Goal: Task Accomplishment & Management: Complete application form

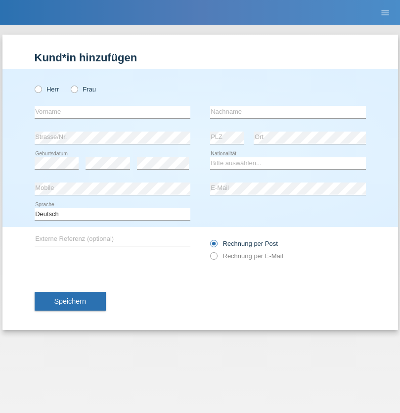
radio input "true"
click at [112, 112] on input "text" at bounding box center [113, 112] width 156 height 12
type input "Jörg"
click at [288, 112] on input "text" at bounding box center [288, 112] width 156 height 12
type input "Traksel"
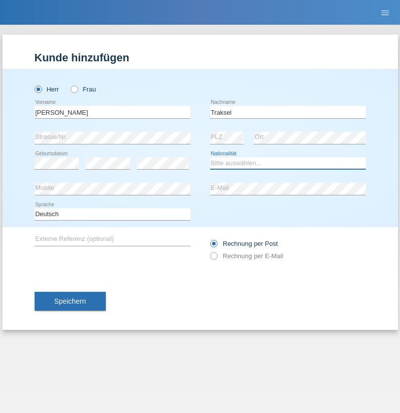
select select "DE"
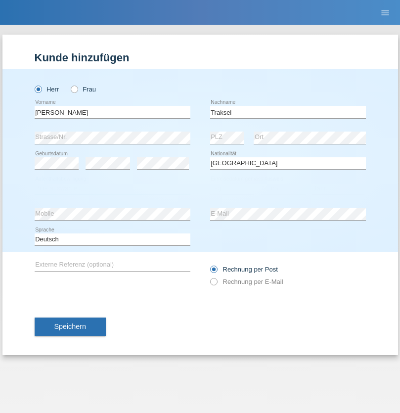
select select "C"
select select "01"
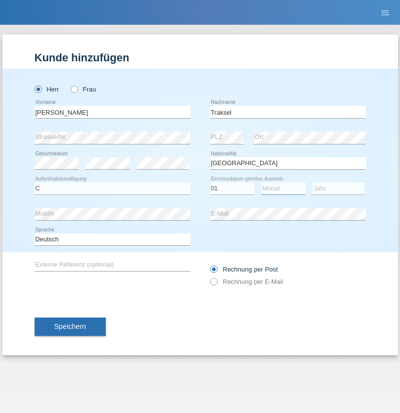
select select "07"
select select "2008"
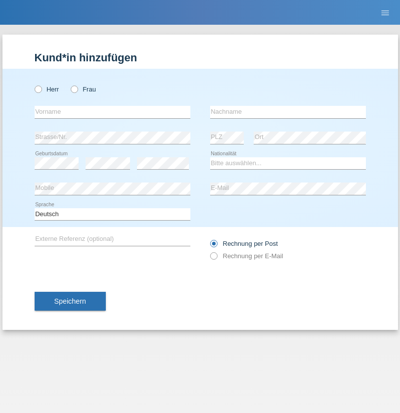
radio input "true"
click at [112, 112] on input "text" at bounding box center [113, 112] width 156 height 12
type input "Asia"
click at [288, 112] on input "text" at bounding box center [288, 112] width 156 height 12
type input "Riva"
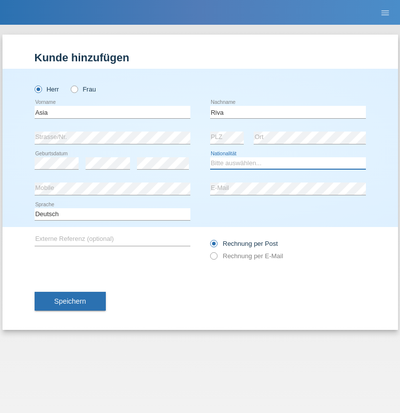
select select "IT"
select select "C"
select select "01"
select select "06"
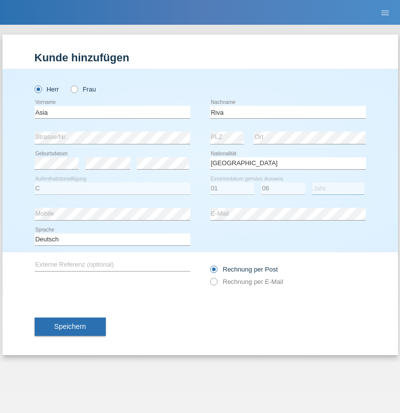
select select "2021"
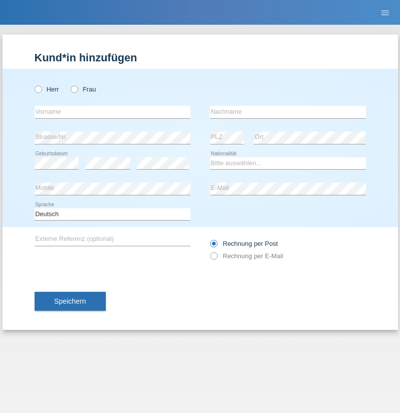
radio input "true"
click at [112, 112] on input "text" at bounding box center [113, 112] width 156 height 12
type input "Firas"
click at [288, 112] on input "text" at bounding box center [288, 112] width 156 height 12
type input "Khalil"
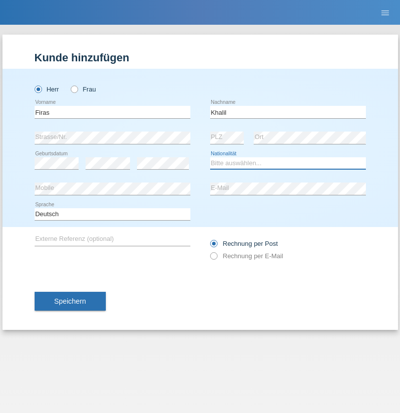
select select "IT"
select select "C"
select select "01"
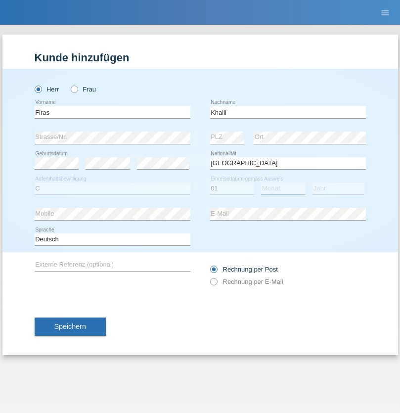
select select "03"
select select "2021"
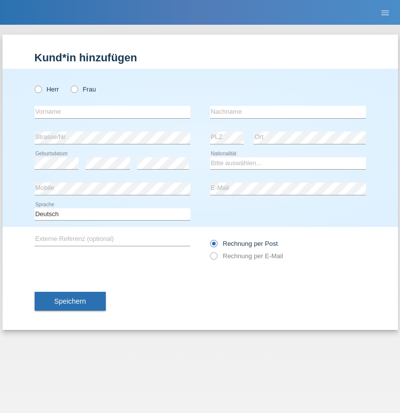
radio input "true"
click at [112, 112] on input "text" at bounding box center [113, 112] width 156 height 12
type input "Diego"
click at [288, 112] on input "text" at bounding box center [288, 112] width 156 height 12
type input "Patera"
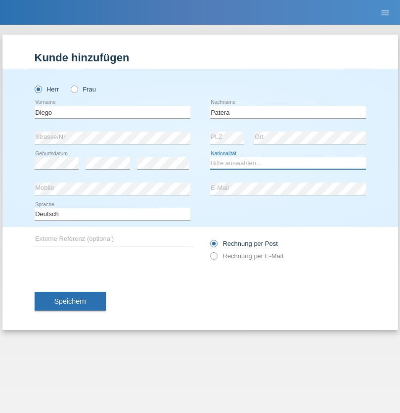
select select "CH"
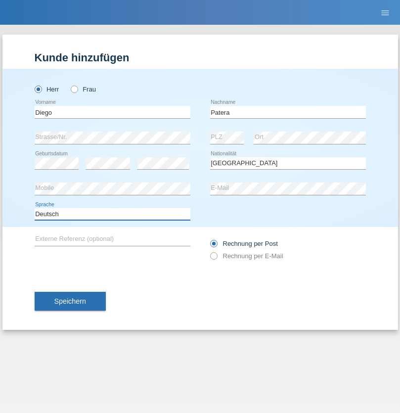
select select "en"
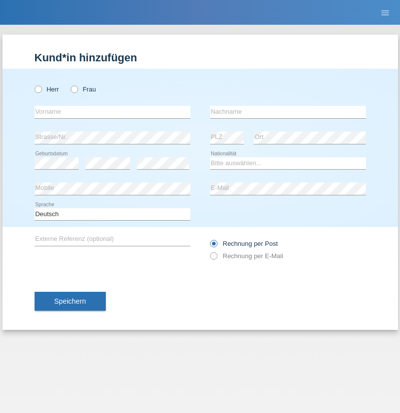
radio input "true"
click at [112, 112] on input "text" at bounding box center [113, 112] width 156 height 12
type input "Ketty"
click at [288, 112] on input "text" at bounding box center [288, 112] width 156 height 12
type input "Kalupnath"
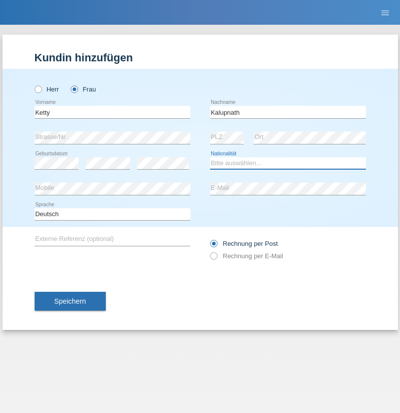
select select "CH"
radio input "true"
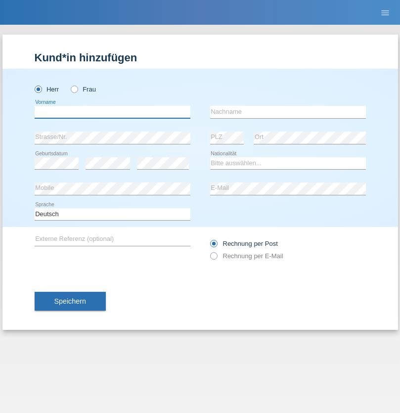
click at [112, 112] on input "text" at bounding box center [113, 112] width 156 height 12
type input "Franco"
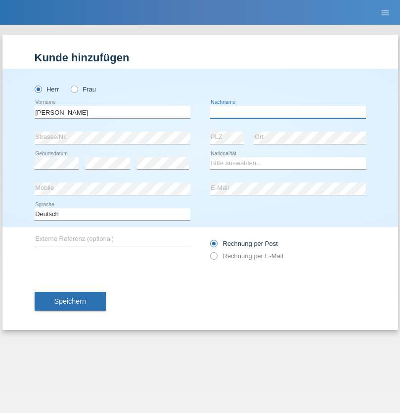
click at [288, 112] on input "text" at bounding box center [288, 112] width 156 height 12
type input "Mucha"
select select "CH"
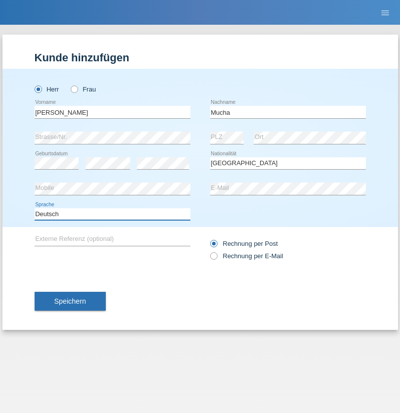
select select "en"
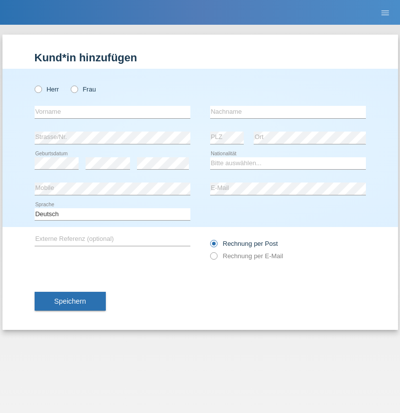
radio input "true"
click at [112, 112] on input "text" at bounding box center [113, 112] width 156 height 12
type input "Franziska"
click at [288, 112] on input "text" at bounding box center [288, 112] width 156 height 12
type input "Starke"
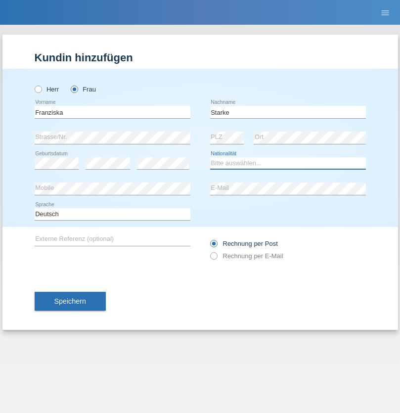
select select "DE"
select select "C"
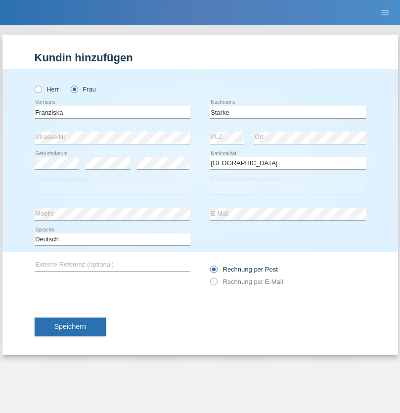
select select "01"
select select "03"
select select "1985"
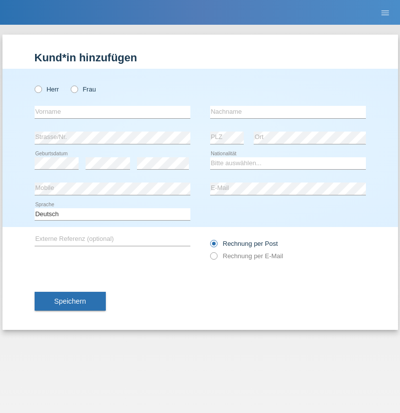
radio input "true"
click at [112, 112] on input "text" at bounding box center [113, 112] width 156 height 12
type input "Vedrana"
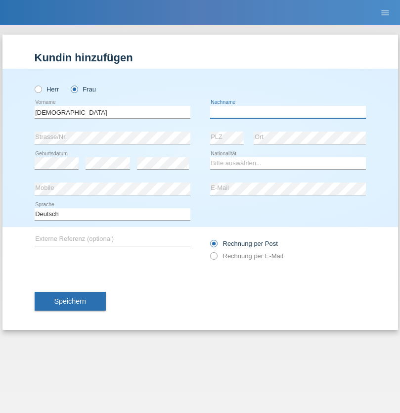
click at [288, 112] on input "text" at bounding box center [288, 112] width 156 height 12
type input "Cimbaljević"
select select "HR"
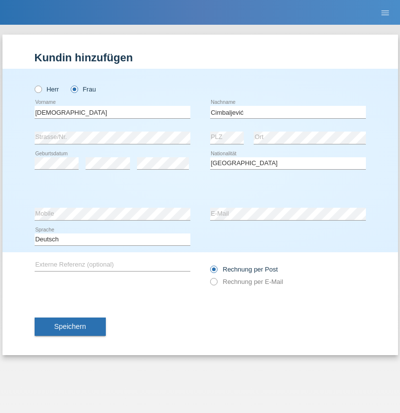
select select "C"
select select "13"
select select "08"
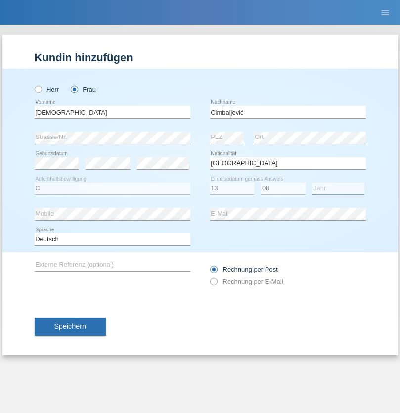
select select "2021"
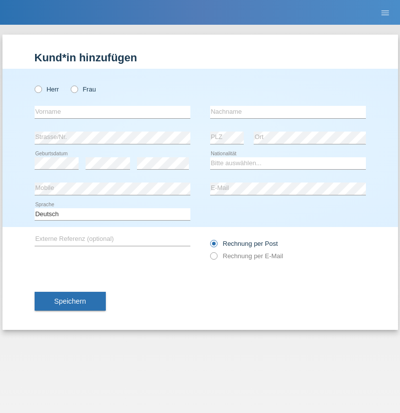
radio input "true"
click at [112, 112] on input "text" at bounding box center [113, 112] width 156 height 12
type input "Batsche"
click at [288, 112] on input "text" at bounding box center [288, 112] width 156 height 12
type input "Arifoska"
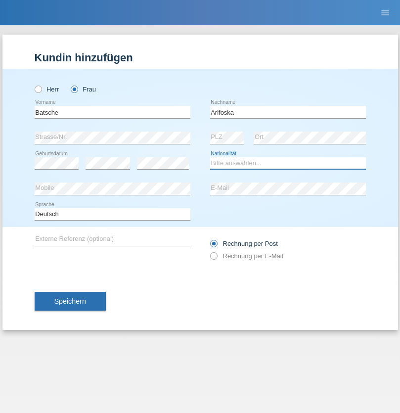
select select "CH"
radio input "true"
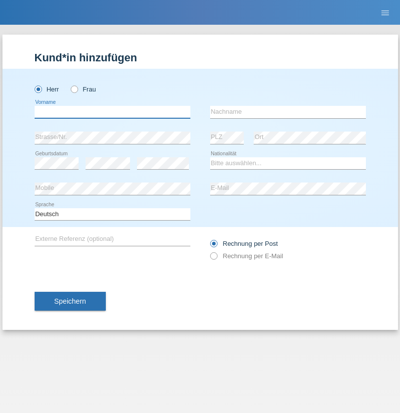
click at [112, 112] on input "text" at bounding box center [113, 112] width 156 height 12
type input "Emre"
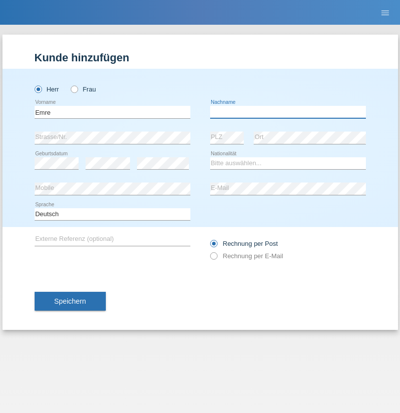
click at [288, 112] on input "text" at bounding box center [288, 112] width 156 height 12
type input "Uzun"
select select "CH"
